Goal: Task Accomplishment & Management: Manage account settings

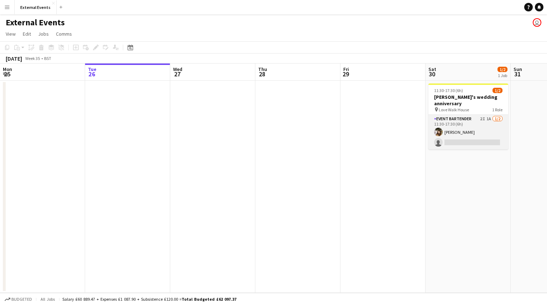
click at [473, 134] on app-card-role "Event bartender 2I 1A [DATE] 11:30-17:30 (6h) [PERSON_NAME] single-neutral-acti…" at bounding box center [469, 132] width 80 height 35
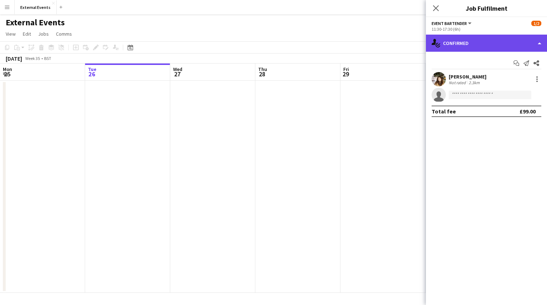
click at [493, 47] on div "single-neutral-actions-check-2 Confirmed" at bounding box center [486, 43] width 121 height 17
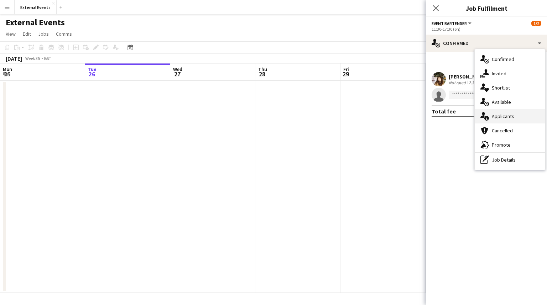
click at [516, 119] on div "single-neutral-actions-information Applicants" at bounding box center [510, 116] width 71 height 14
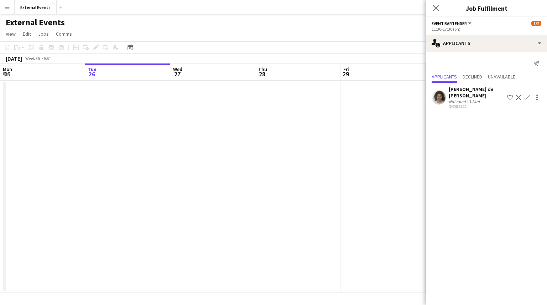
click at [526, 98] on app-icon "Confirm" at bounding box center [528, 97] width 6 height 6
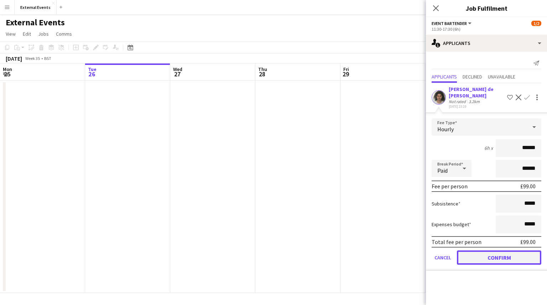
click at [504, 253] on button "Confirm" at bounding box center [499, 257] width 84 height 14
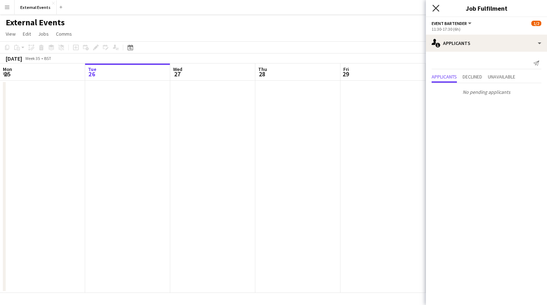
click at [438, 8] on icon "Close pop-in" at bounding box center [436, 8] width 7 height 7
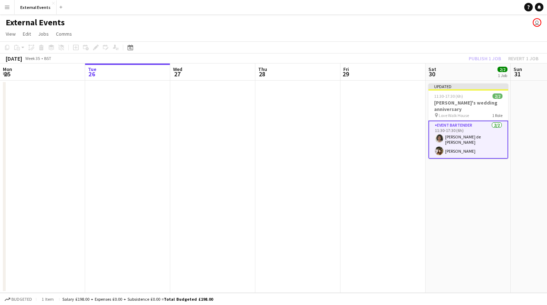
click at [481, 57] on div "Publish 1 job Revert 1 job" at bounding box center [504, 58] width 87 height 9
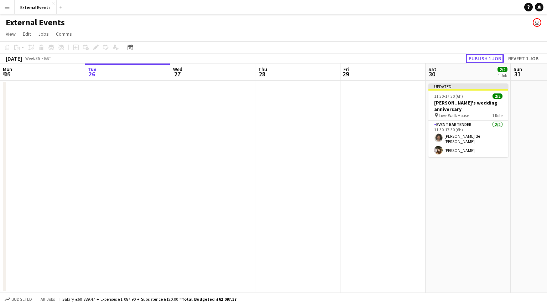
click at [481, 57] on button "Publish 1 job" at bounding box center [485, 58] width 38 height 9
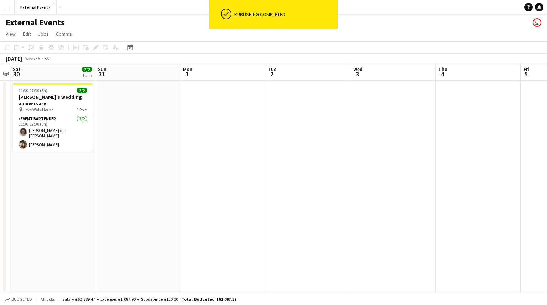
scroll to position [0, 249]
